Goal: Information Seeking & Learning: Understand process/instructions

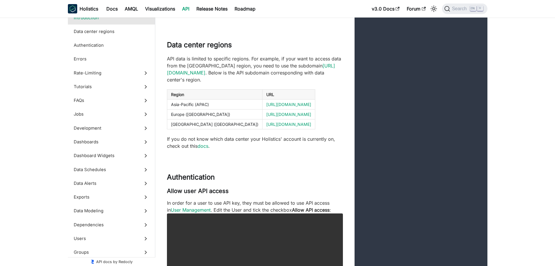
scroll to position [204, 0]
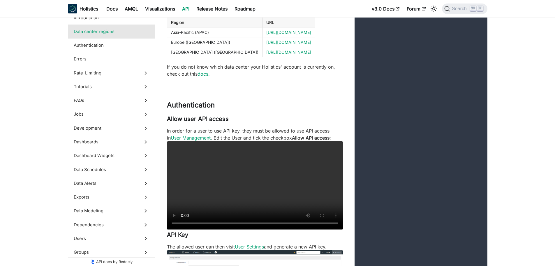
scroll to position [291, 0]
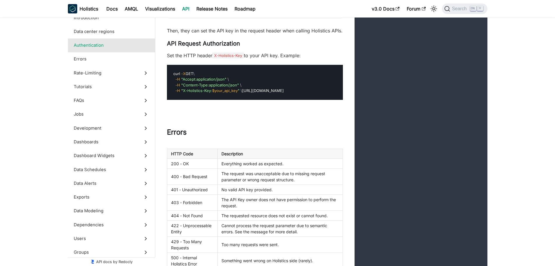
scroll to position [554, 0]
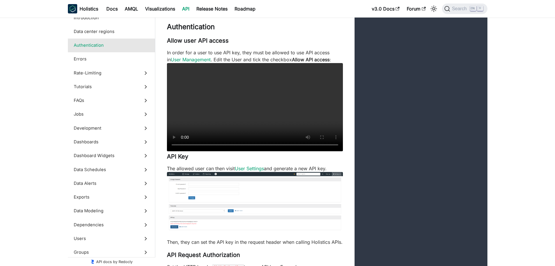
scroll to position [321, 0]
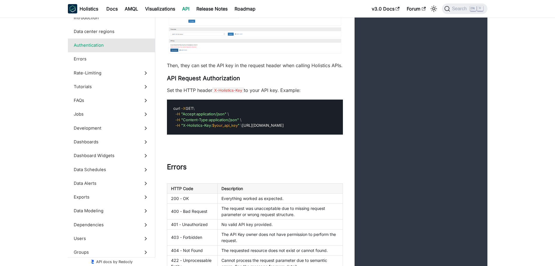
scroll to position [525, 0]
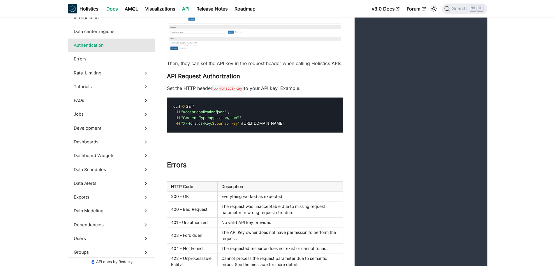
click at [112, 8] on link "Docs" at bounding box center [112, 8] width 18 height 9
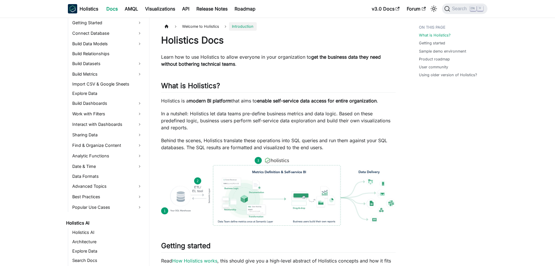
scroll to position [87, 0]
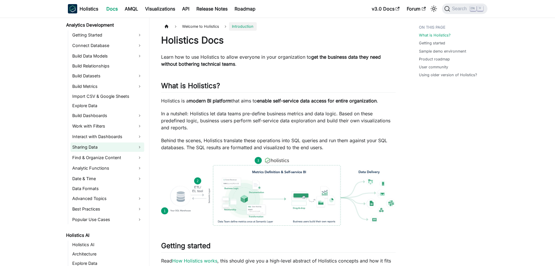
click at [98, 145] on link "Sharing Data" at bounding box center [108, 146] width 74 height 9
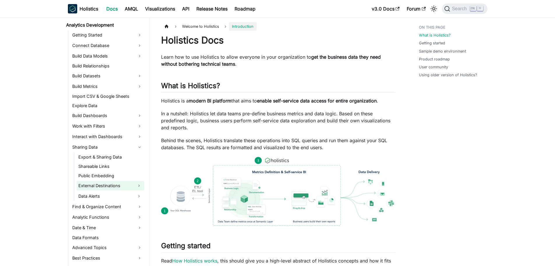
click at [123, 182] on link "External Destinations" at bounding box center [105, 185] width 57 height 9
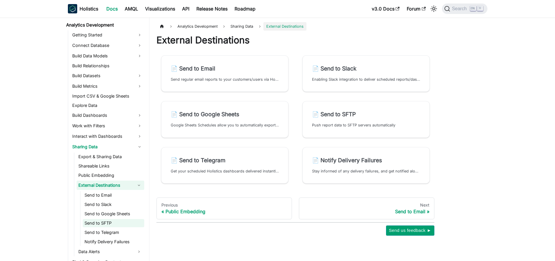
click at [116, 223] on link "Send to SFTP" at bounding box center [113, 223] width 61 height 8
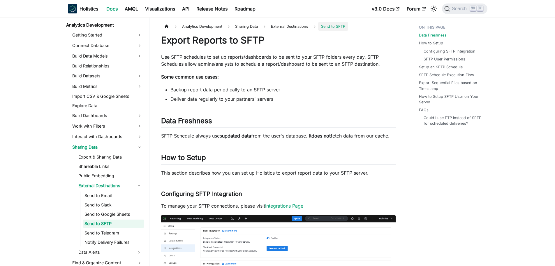
scroll to position [99, 0]
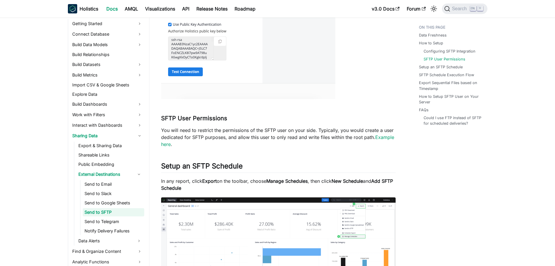
scroll to position [525, 0]
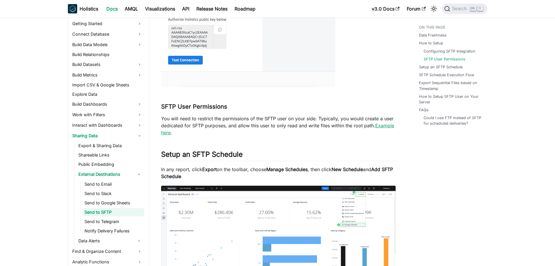
click at [166, 132] on link "Example here" at bounding box center [277, 128] width 233 height 13
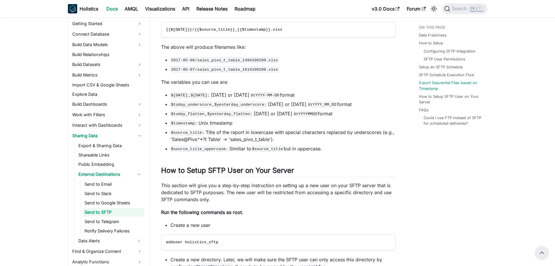
scroll to position [1251, 0]
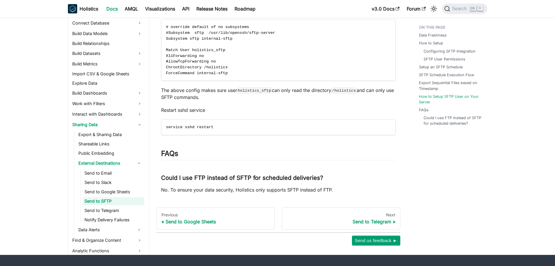
scroll to position [1630, 0]
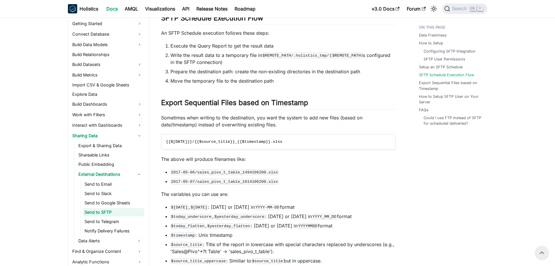
scroll to position [1135, 0]
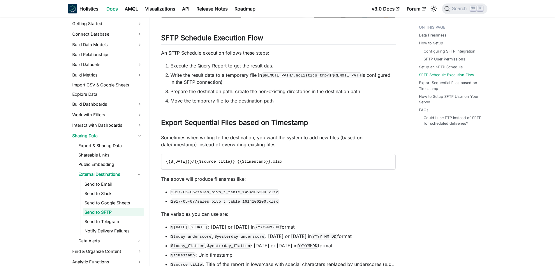
scroll to position [1135, 0]
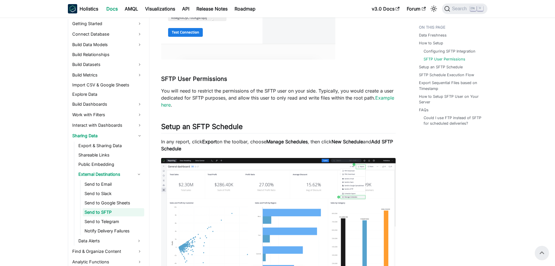
scroll to position [552, 0]
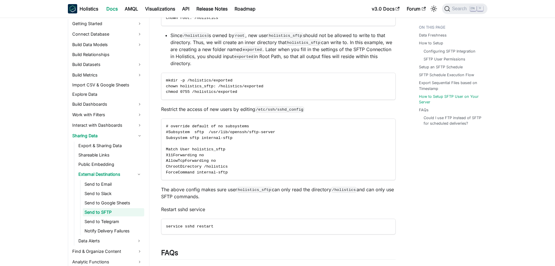
scroll to position [1543, 0]
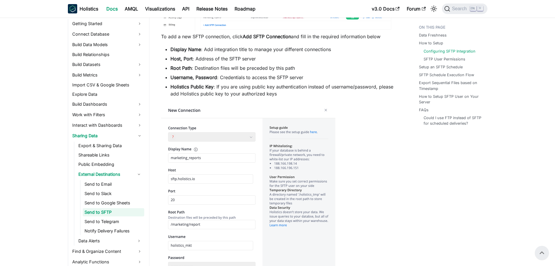
scroll to position [231, 0]
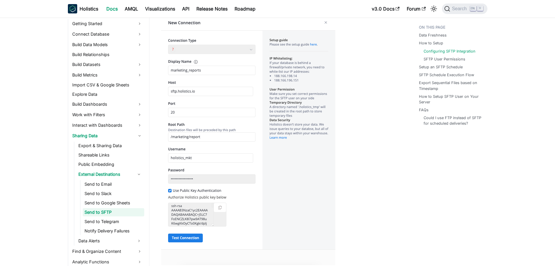
scroll to position [348, 0]
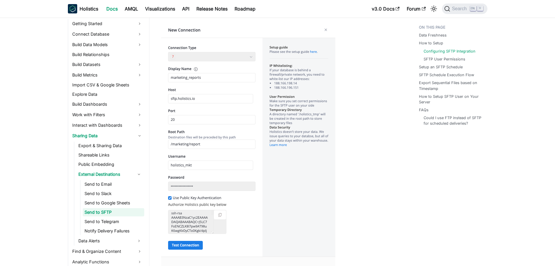
scroll to position [348, 0]
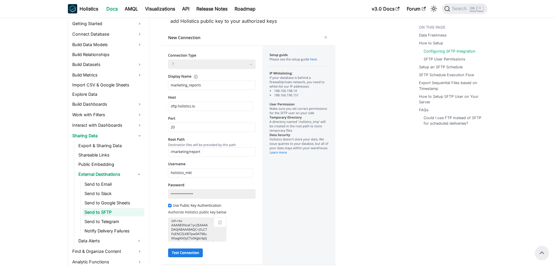
scroll to position [289, 0]
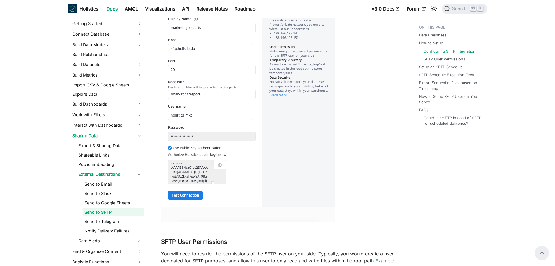
scroll to position [302, 0]
